Goal: Task Accomplishment & Management: Manage account settings

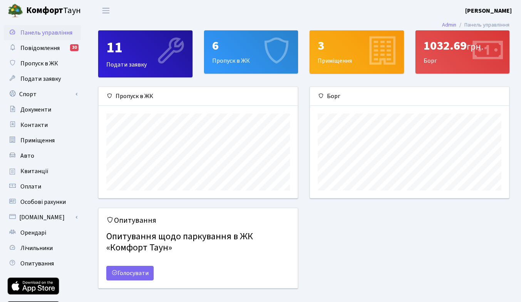
scroll to position [111, 199]
click at [34, 148] on link "Авто" at bounding box center [42, 155] width 77 height 15
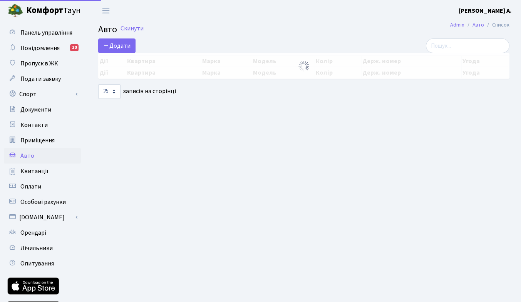
select select "25"
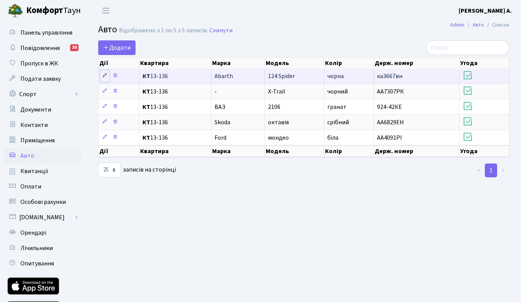
click at [104, 77] on icon at bounding box center [104, 75] width 5 height 5
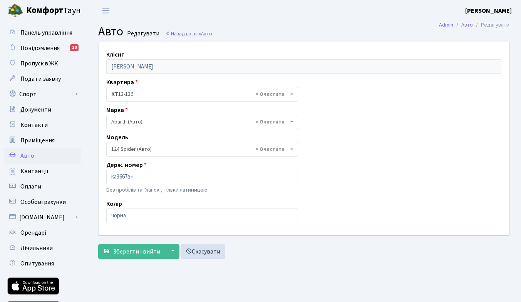
select select "1"
click at [124, 177] on input "ка3667вн" at bounding box center [202, 177] width 192 height 15
type input "R"
type input "КА1061РІ"
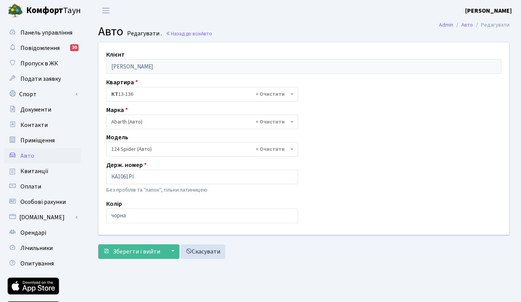
drag, startPoint x: 163, startPoint y: 207, endPoint x: 163, endPoint y: 213, distance: 5.8
click at [163, 209] on div "Колір чорна" at bounding box center [202, 212] width 203 height 24
click at [163, 218] on input "чорна" at bounding box center [202, 216] width 192 height 15
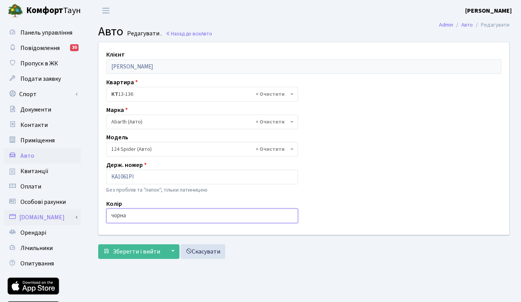
drag, startPoint x: 164, startPoint y: 216, endPoint x: 11, endPoint y: 214, distance: 152.6
click at [12, 215] on div "Панель управління Повідомлення 30 Пропуск в ЖК Подати заявку Спорт Бронювання С…" at bounding box center [260, 174] width 521 height 306
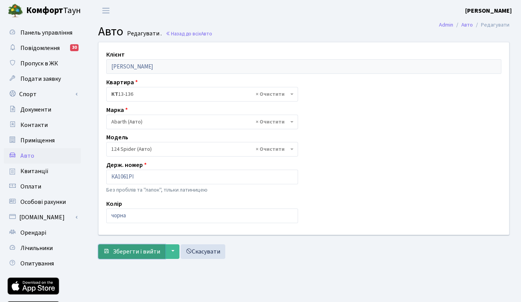
click at [129, 255] on span "Зберегти і вийти" at bounding box center [136, 252] width 47 height 8
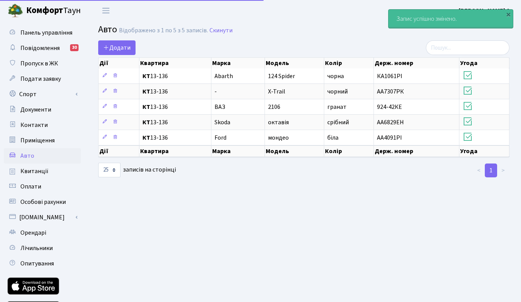
select select "25"
